Goal: Transaction & Acquisition: Obtain resource

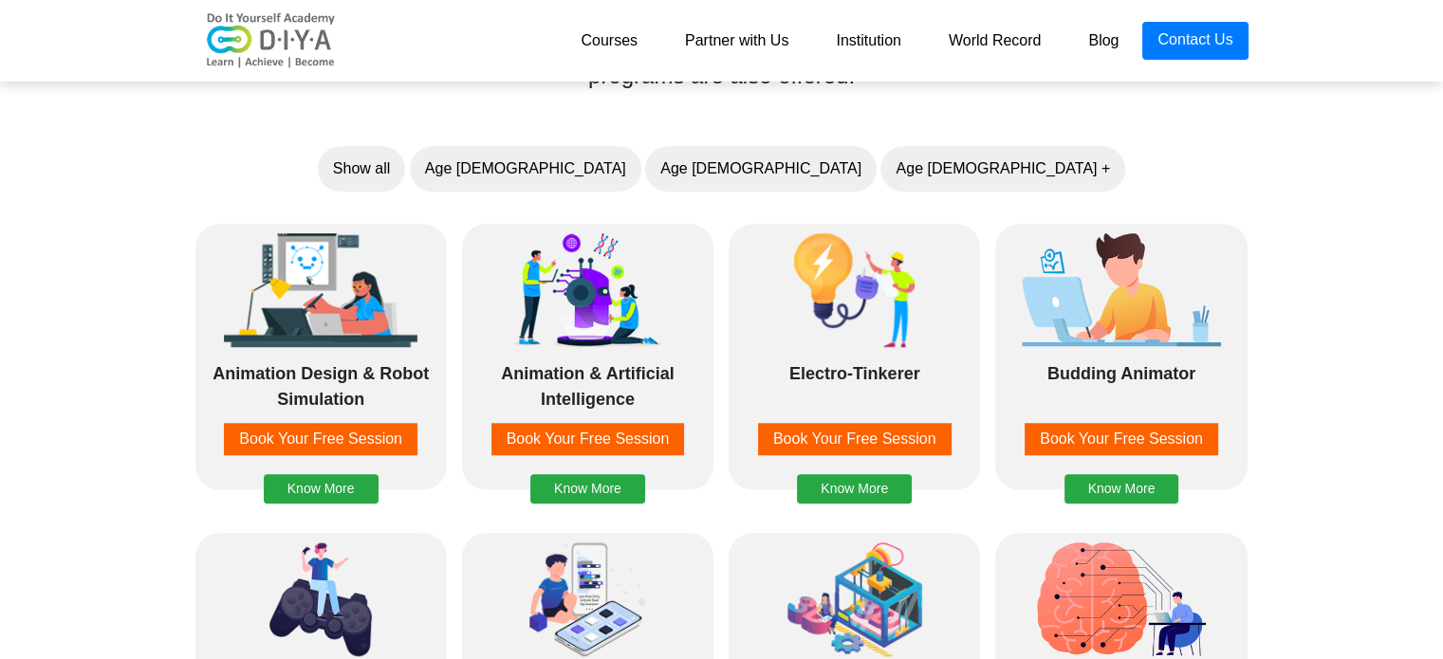
scroll to position [1613, 0]
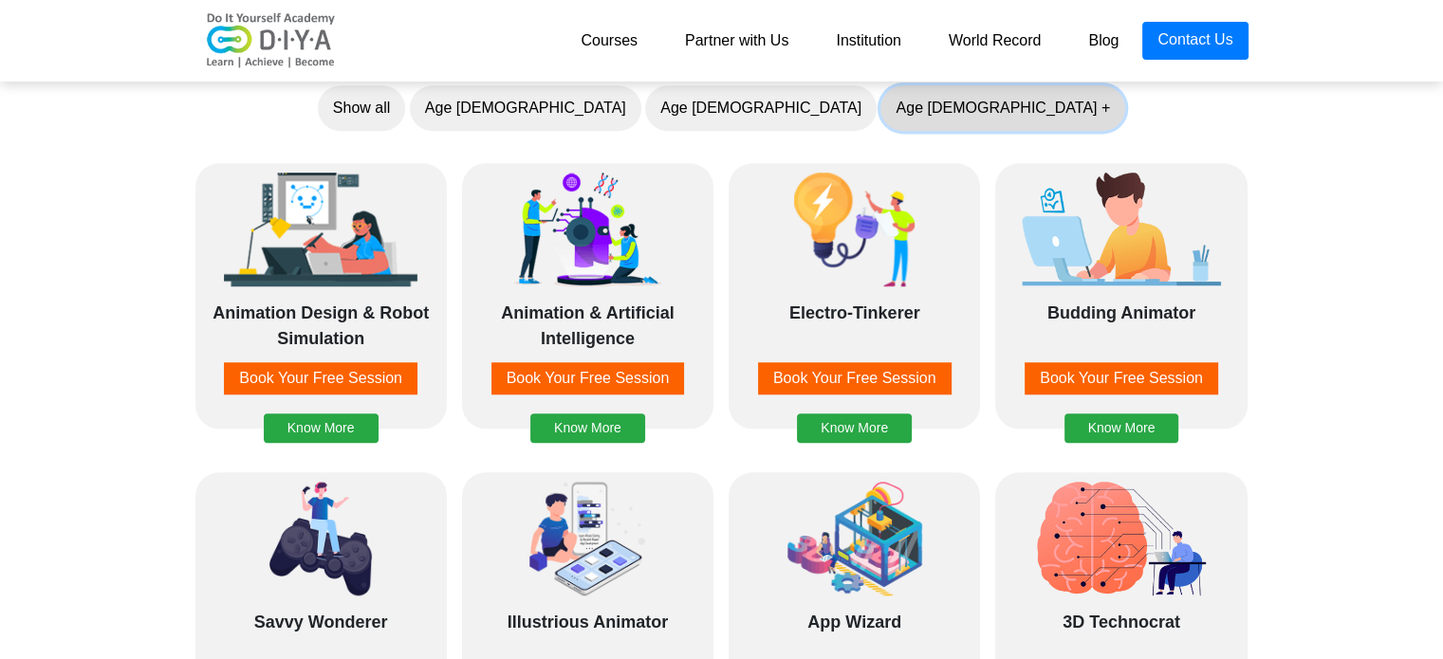
click at [881, 105] on button "Age 10 +" at bounding box center [1003, 108] width 245 height 46
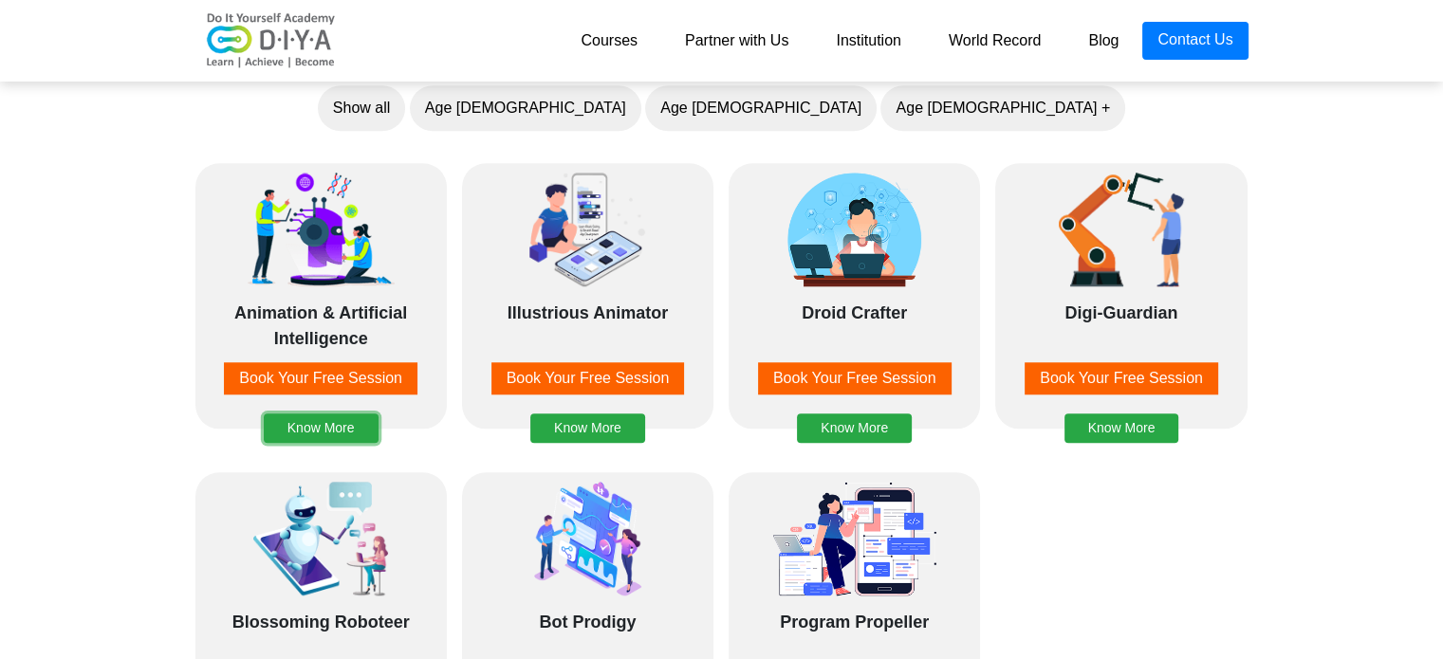
drag, startPoint x: 335, startPoint y: 423, endPoint x: 398, endPoint y: 399, distance: 67.0
click at [335, 423] on button "Know More" at bounding box center [321, 428] width 115 height 29
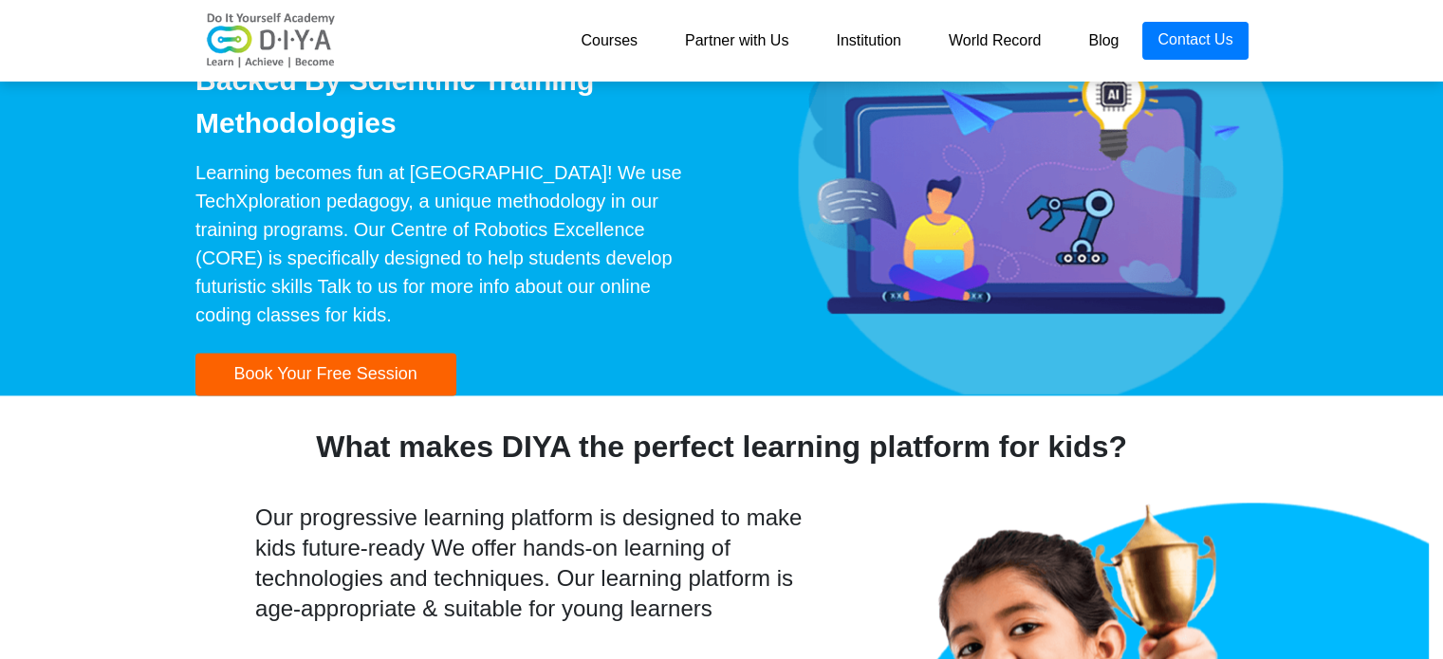
scroll to position [2256, 0]
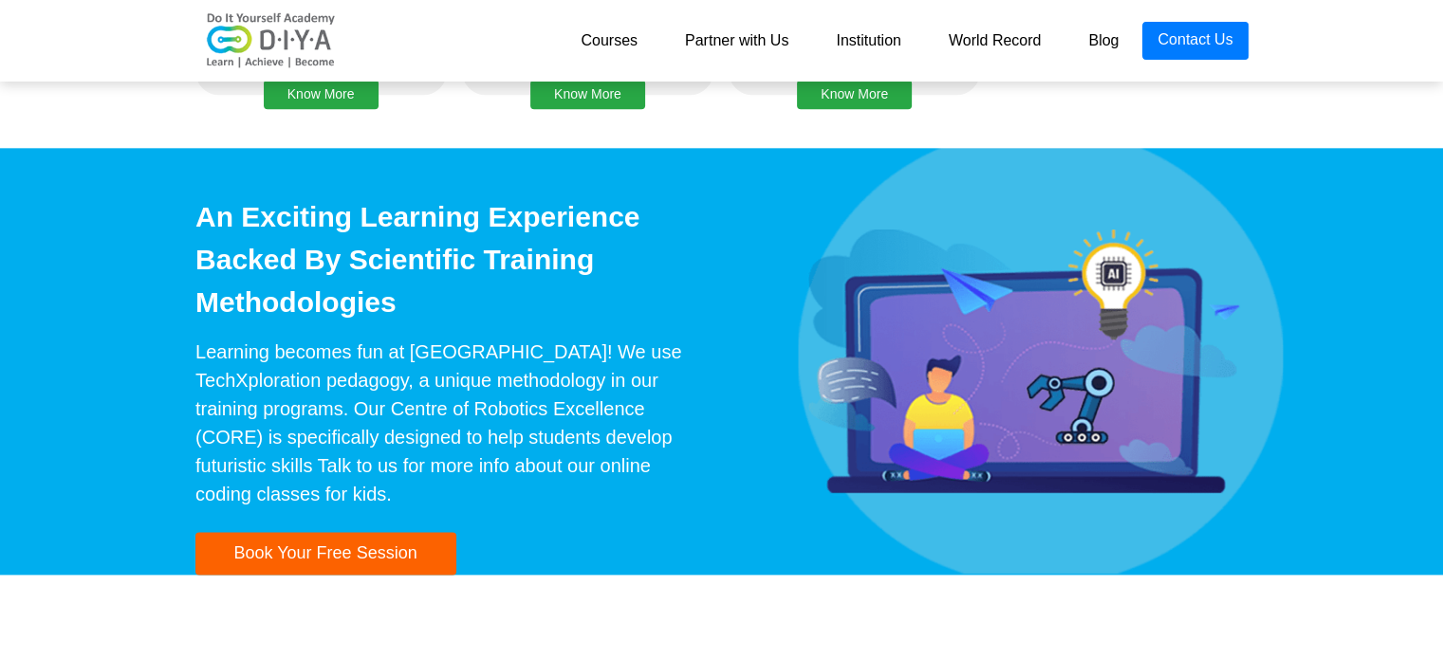
click at [762, 45] on link "Partner with Us" at bounding box center [736, 41] width 151 height 38
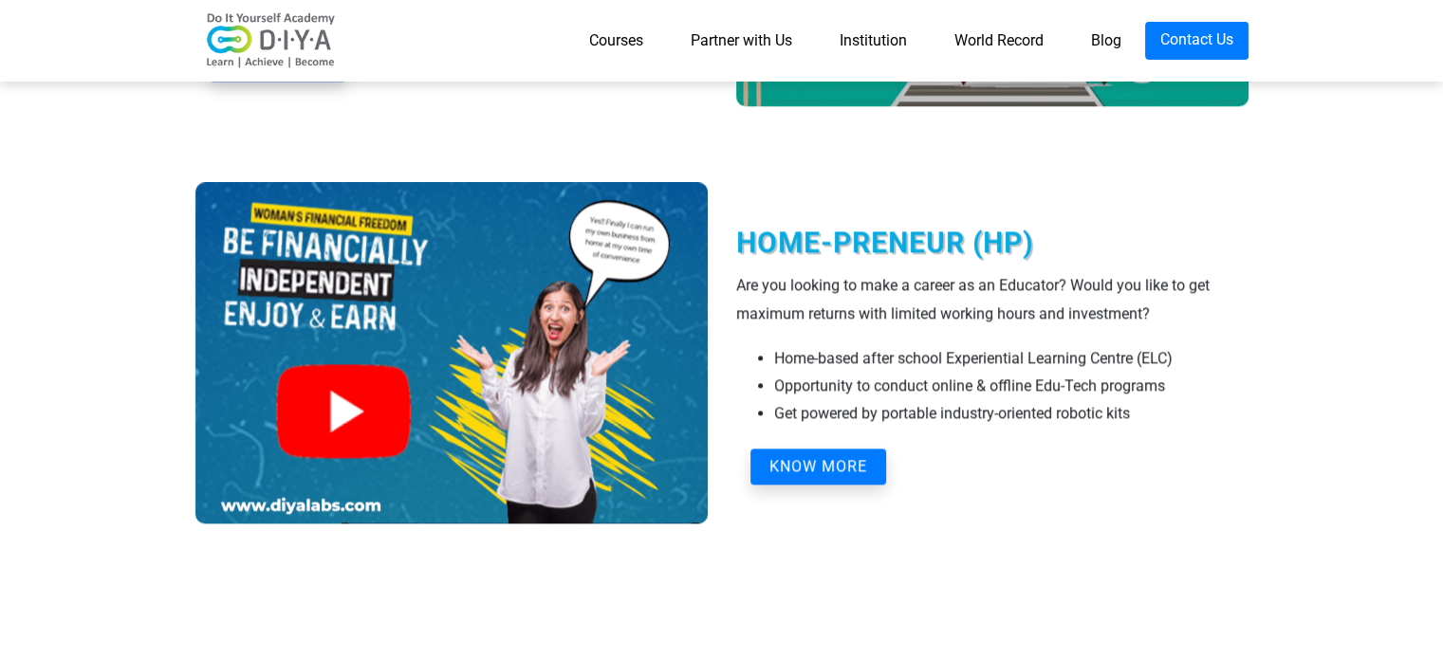
scroll to position [2372, 0]
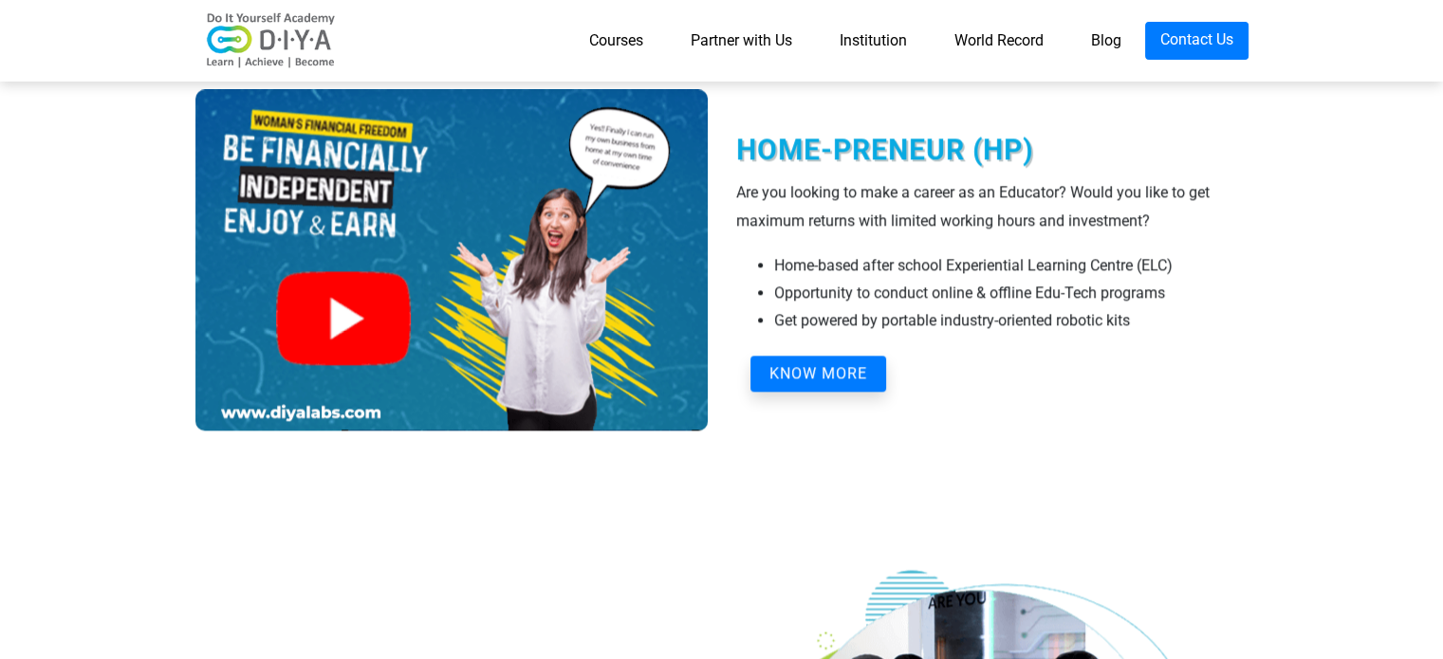
click at [390, 339] on img at bounding box center [451, 260] width 512 height 342
